Goal: Information Seeking & Learning: Learn about a topic

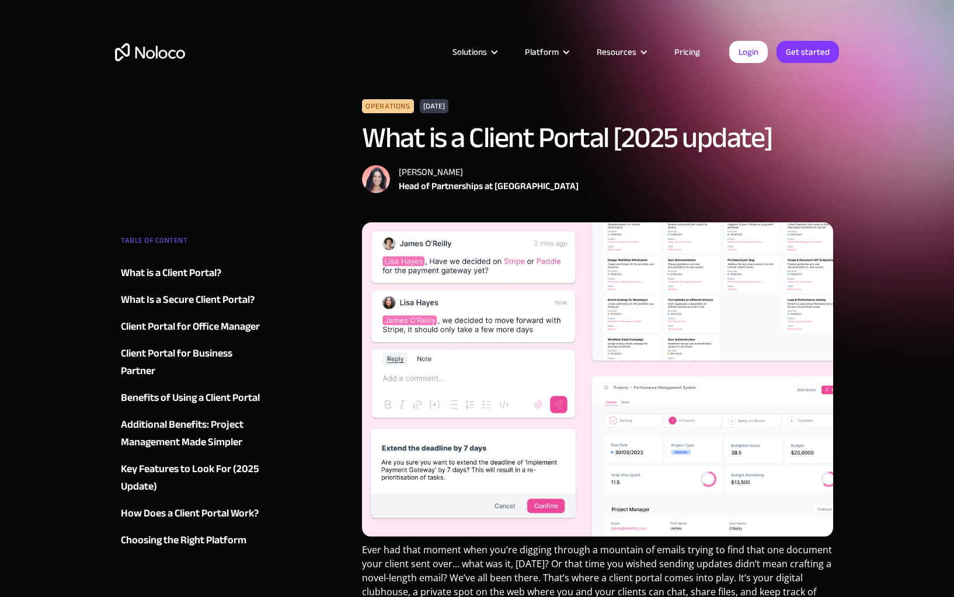
click at [152, 55] on img "home" at bounding box center [150, 52] width 70 height 18
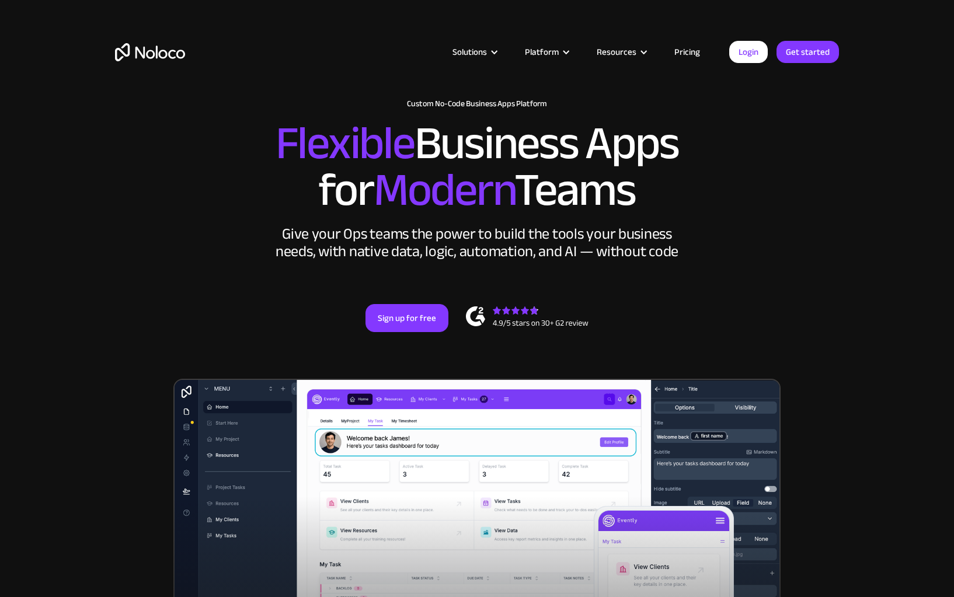
click at [677, 50] on link "Pricing" at bounding box center [687, 51] width 55 height 15
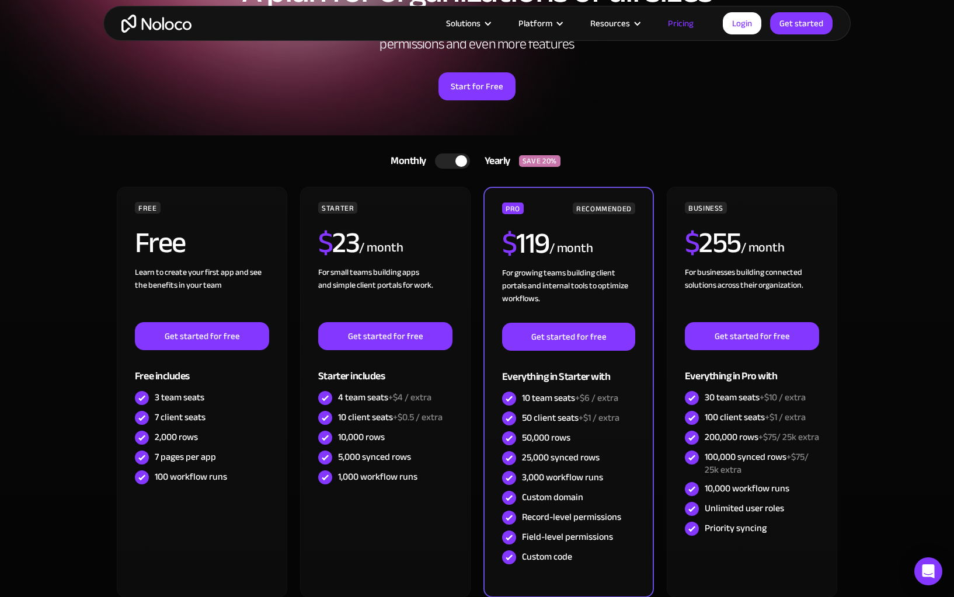
scroll to position [150, 0]
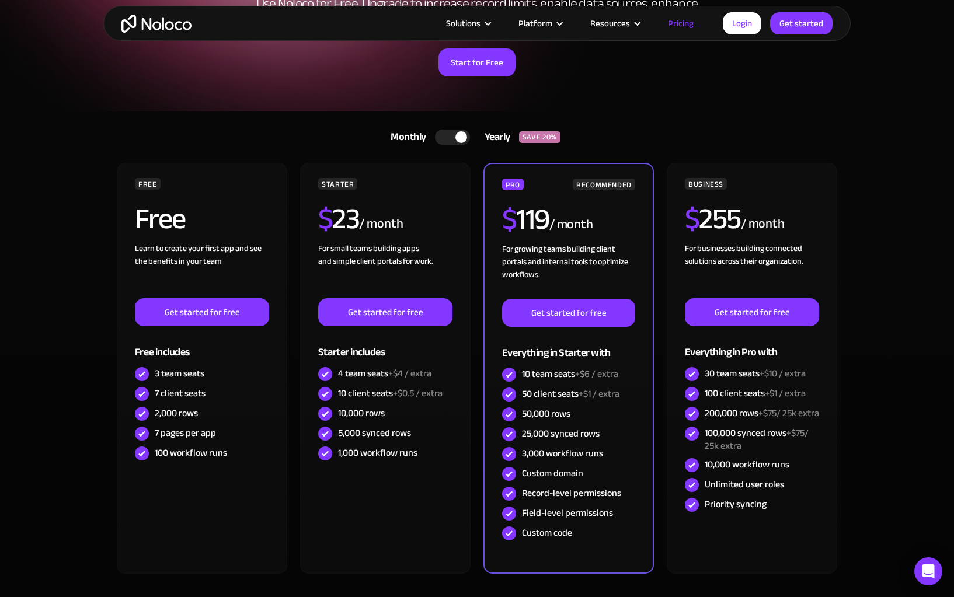
click at [457, 135] on div at bounding box center [461, 137] width 12 height 12
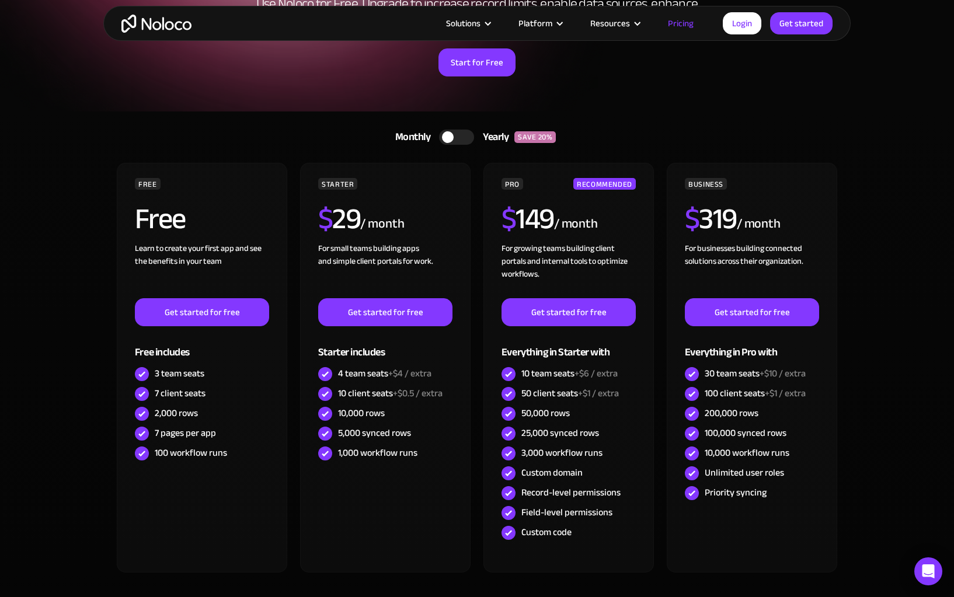
click at [457, 134] on div at bounding box center [456, 137] width 35 height 15
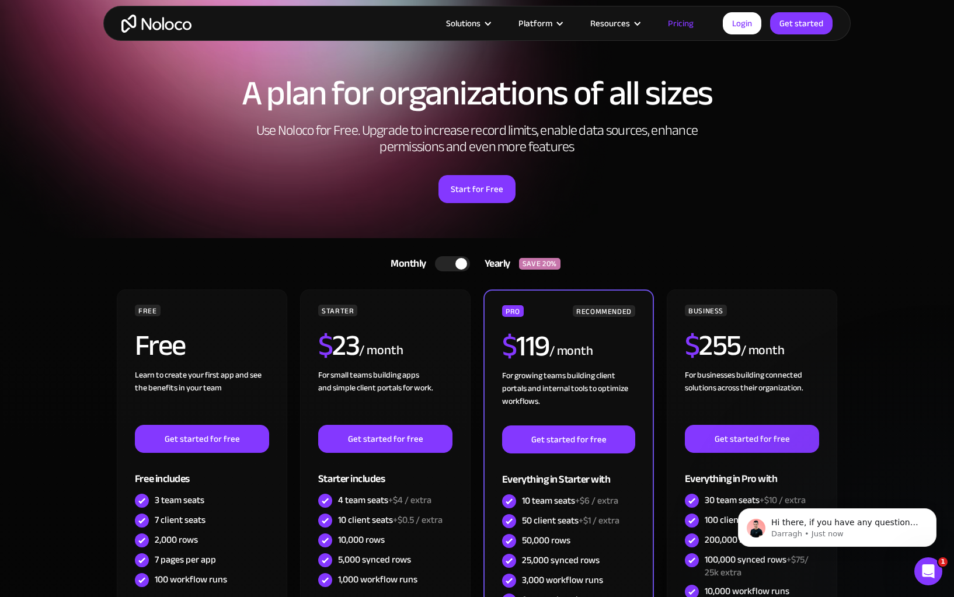
scroll to position [0, 0]
